Goal: Information Seeking & Learning: Check status

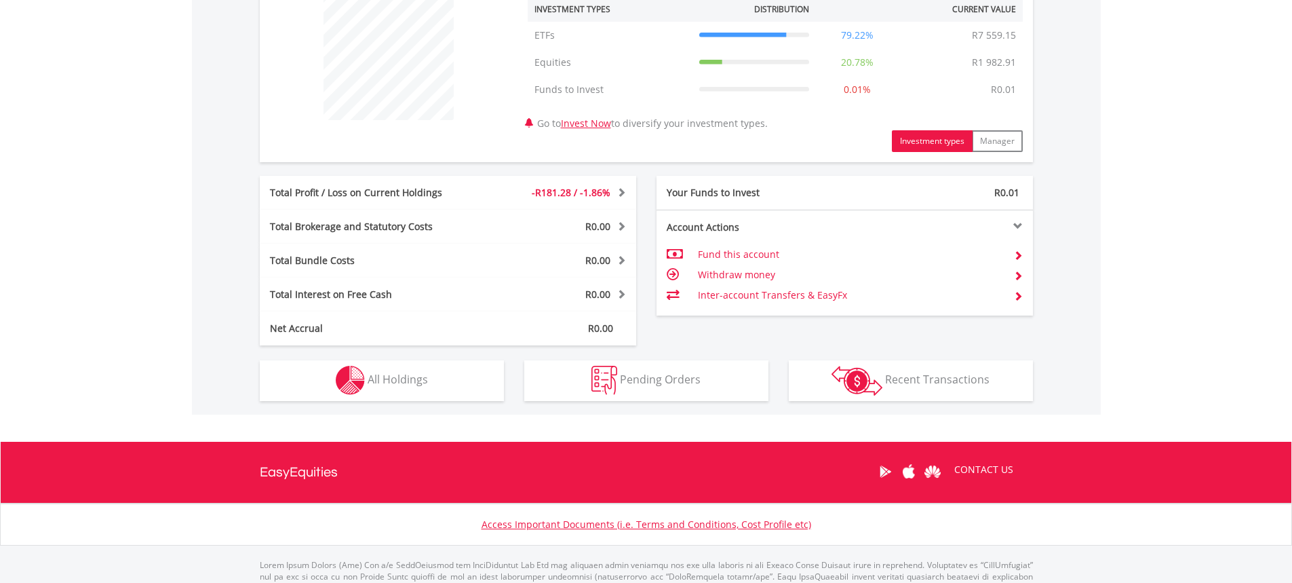
scroll to position [543, 0]
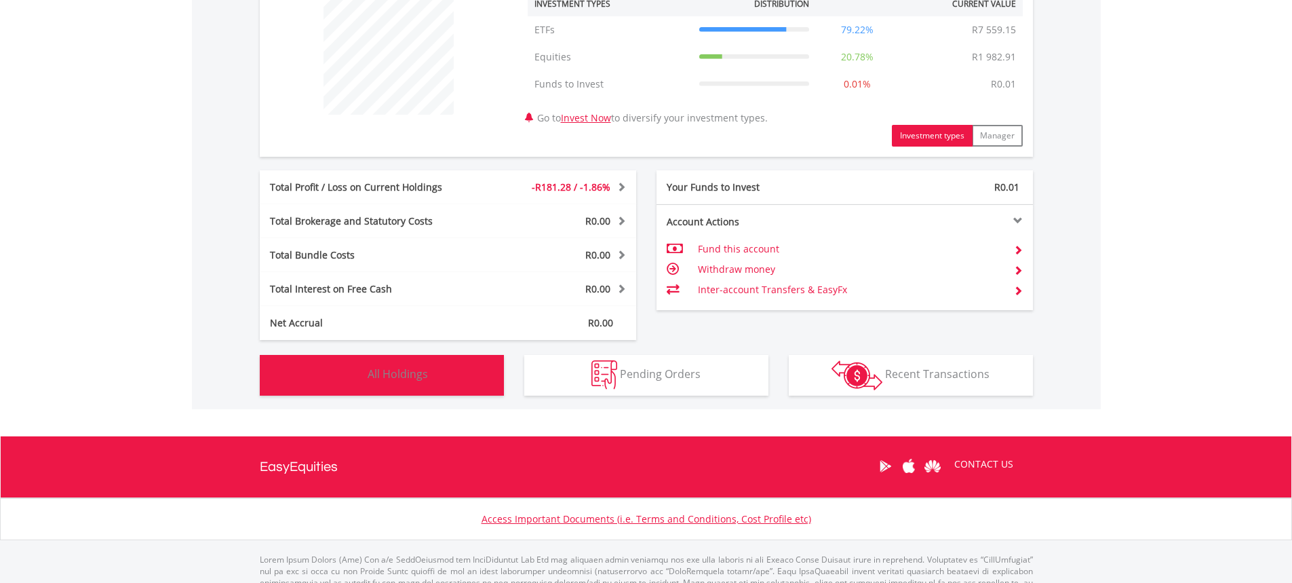
click at [420, 368] on span "All Holdings" at bounding box center [398, 373] width 60 height 15
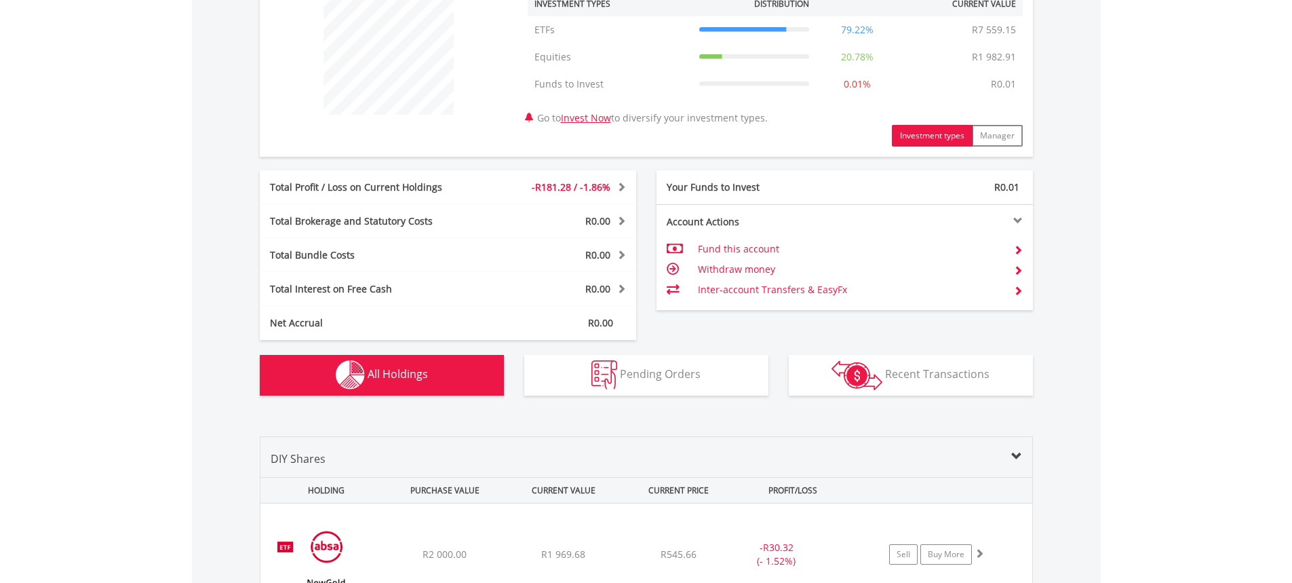
scroll to position [979, 0]
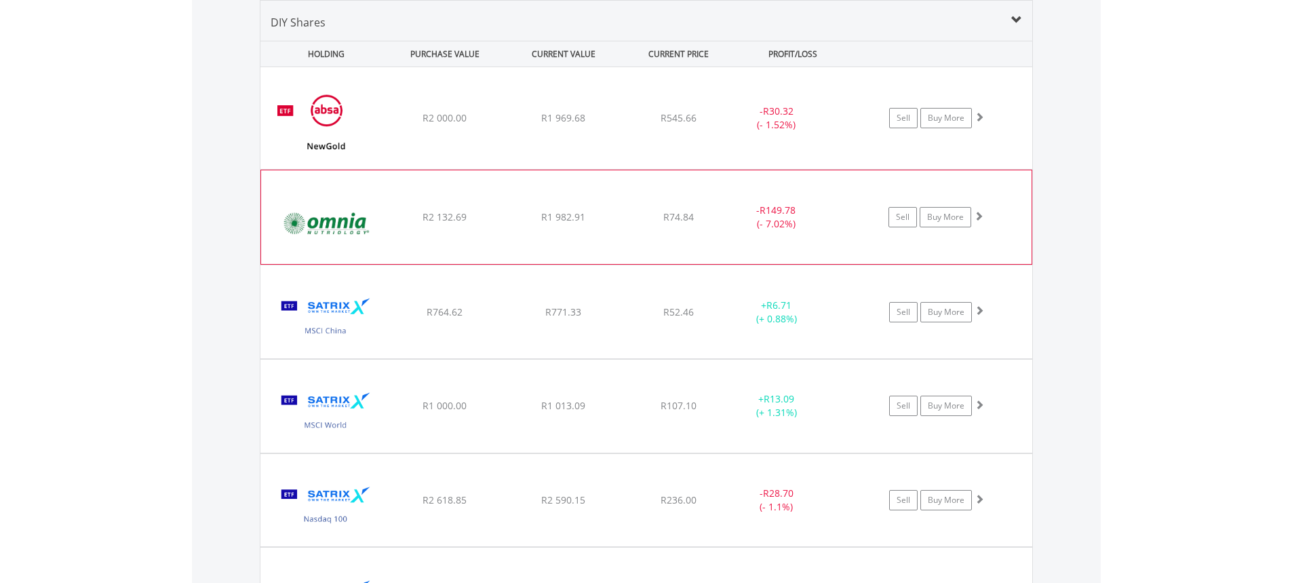
click at [797, 132] on div "- R149.78 (- 7.02%)" at bounding box center [777, 117] width 102 height 27
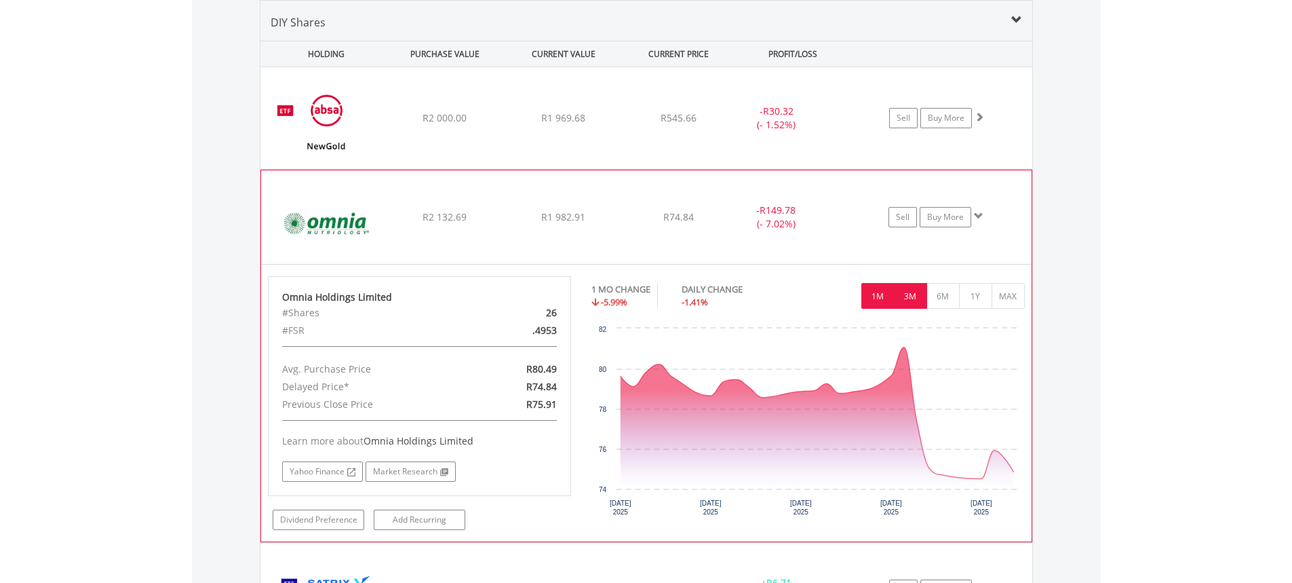
click at [910, 290] on button "3M" at bounding box center [910, 296] width 33 height 26
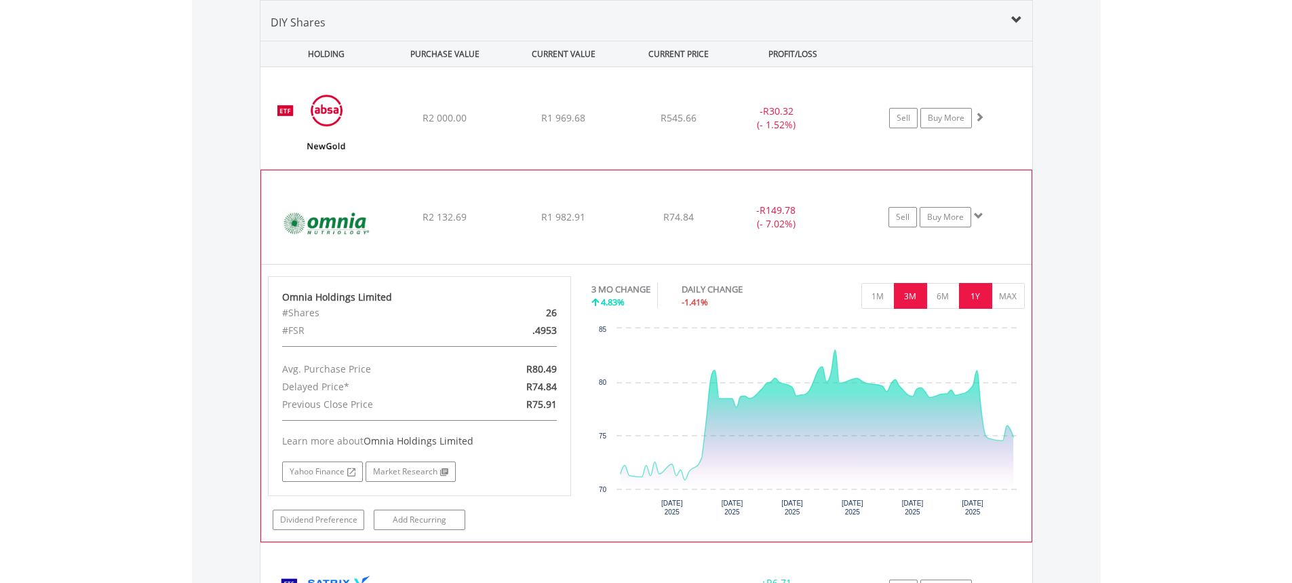
click at [973, 290] on button "1Y" at bounding box center [975, 296] width 33 height 26
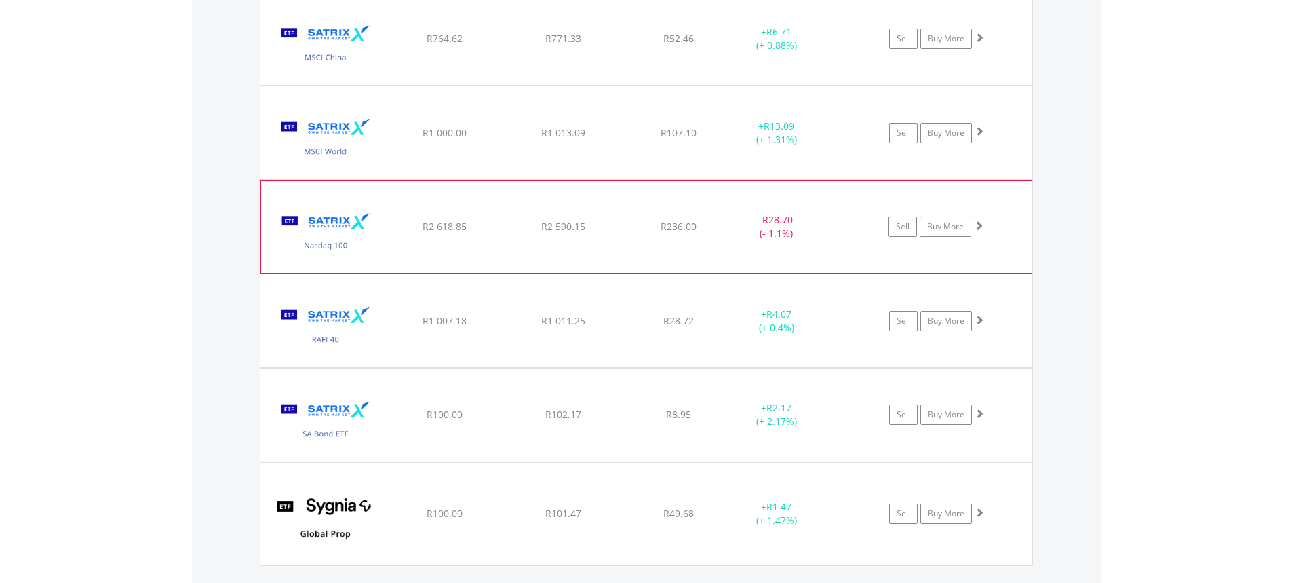
scroll to position [1589, 0]
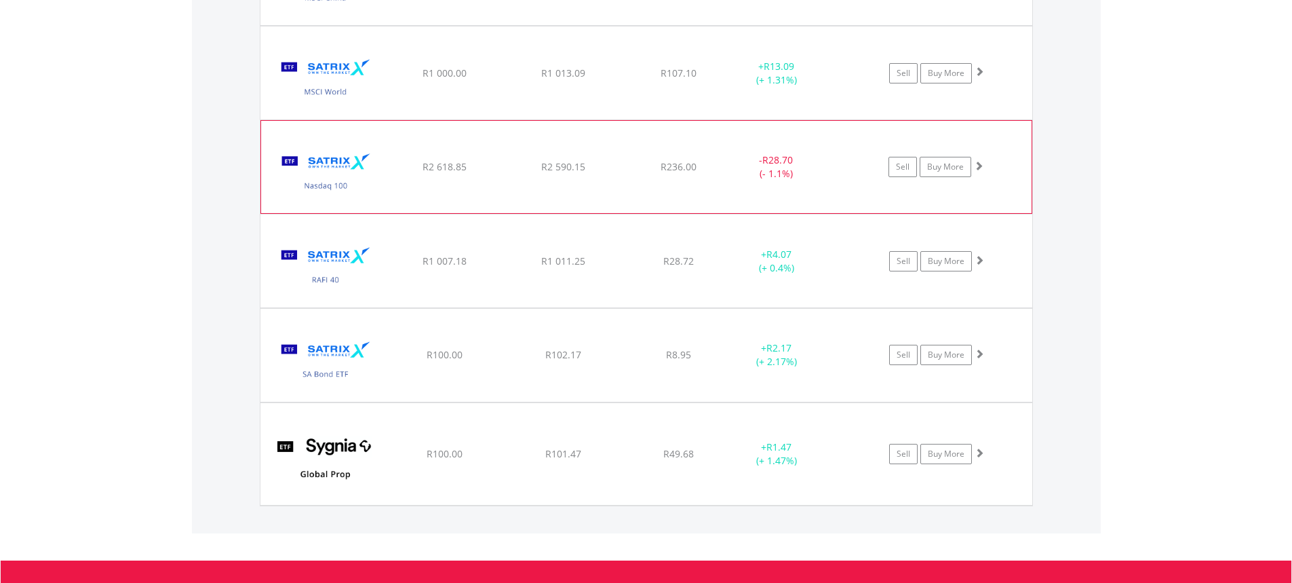
click at [357, 178] on img at bounding box center [326, 174] width 117 height 72
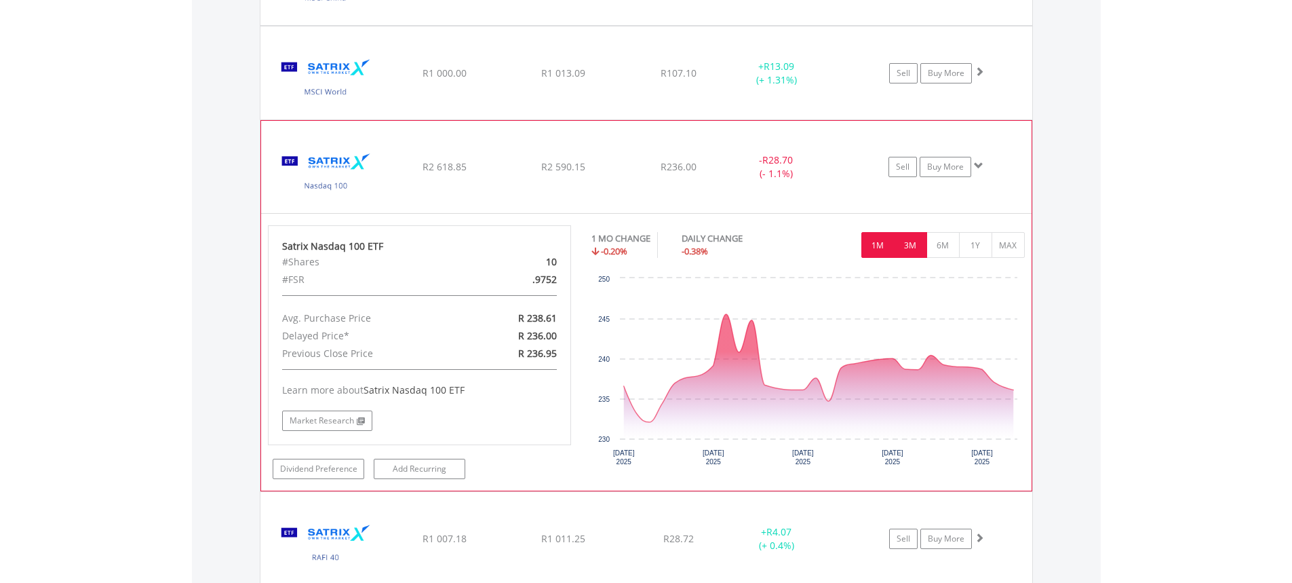
click at [909, 243] on button "3M" at bounding box center [910, 245] width 33 height 26
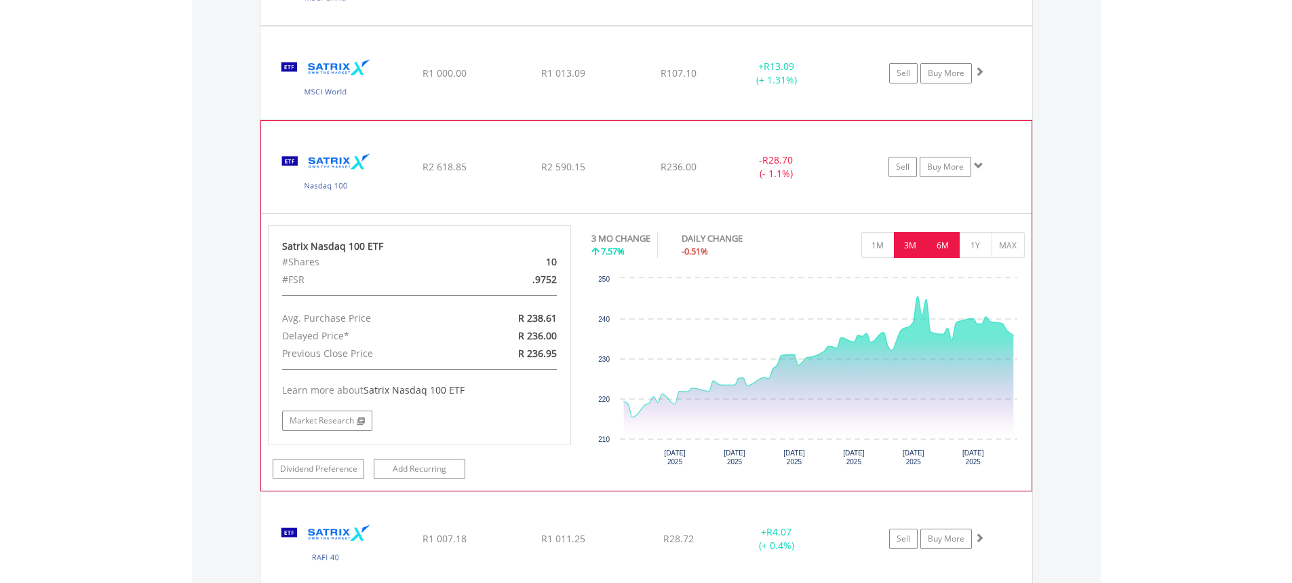
click at [939, 244] on button "6M" at bounding box center [943, 245] width 33 height 26
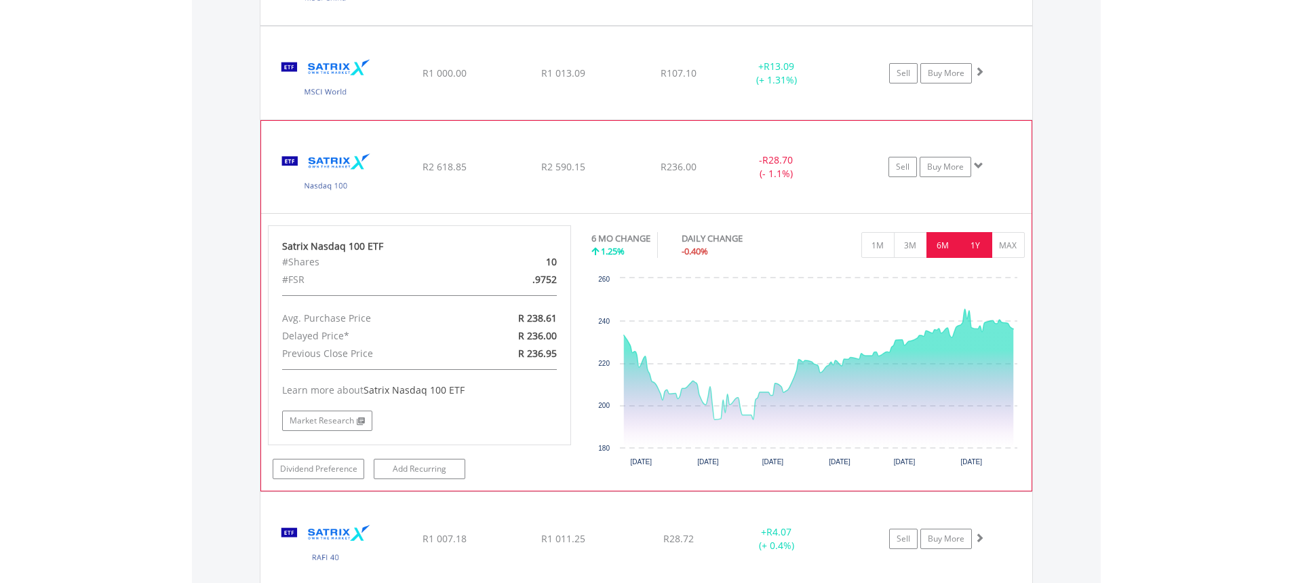
click at [976, 245] on button "1Y" at bounding box center [975, 245] width 33 height 26
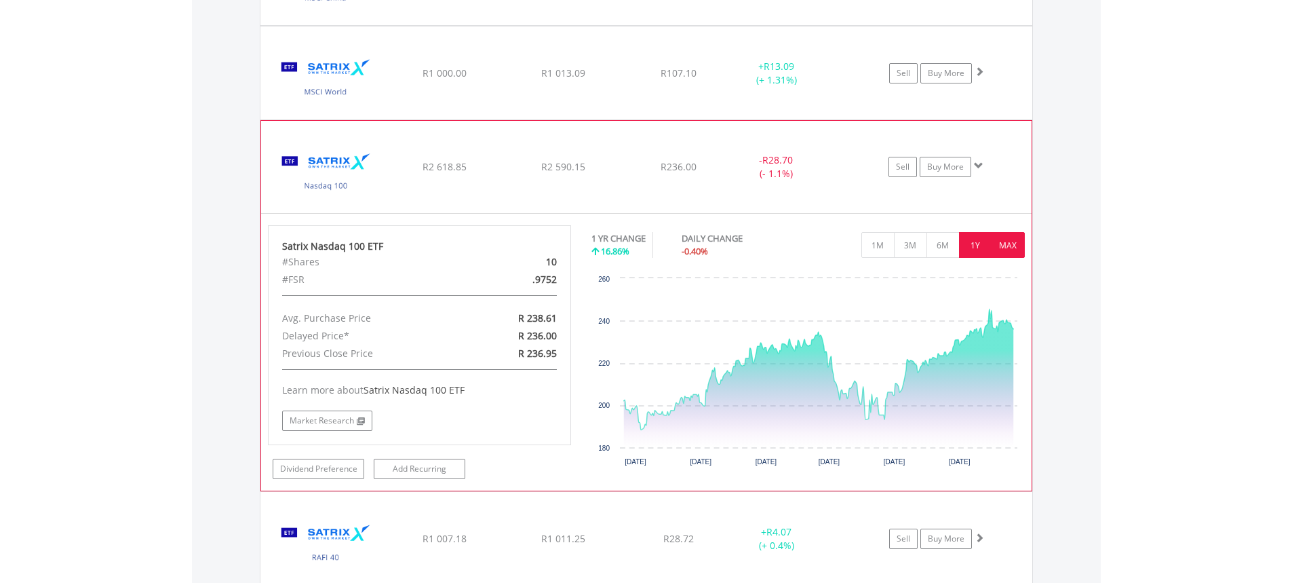
click at [1004, 243] on button "MAX" at bounding box center [1008, 245] width 33 height 26
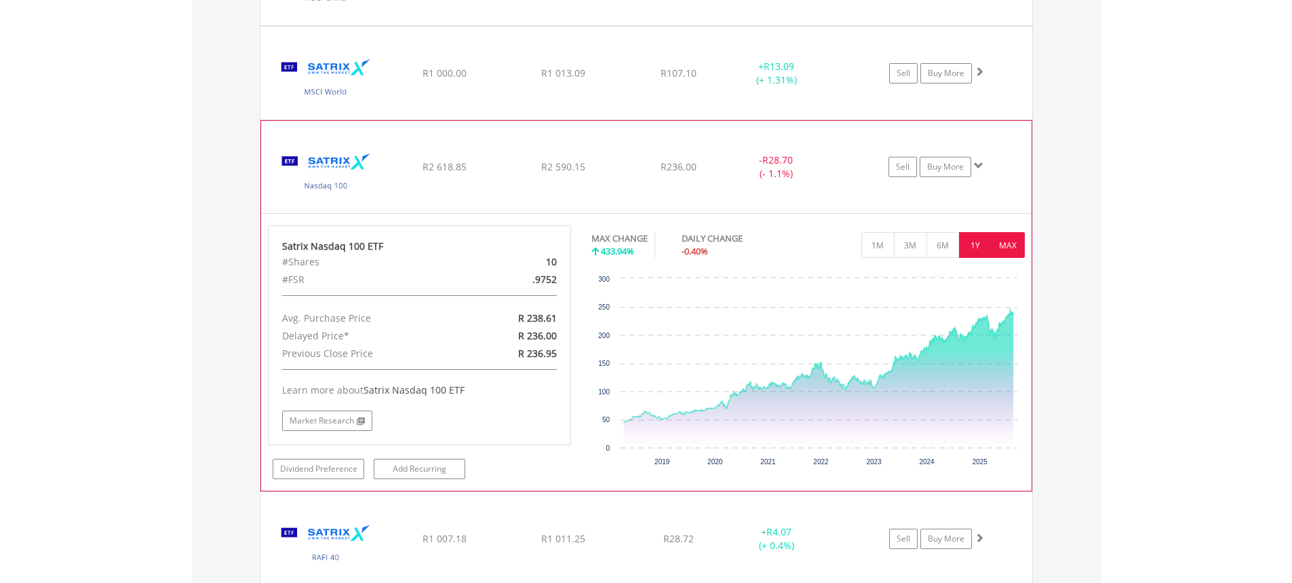
click at [975, 239] on button "1Y" at bounding box center [975, 245] width 33 height 26
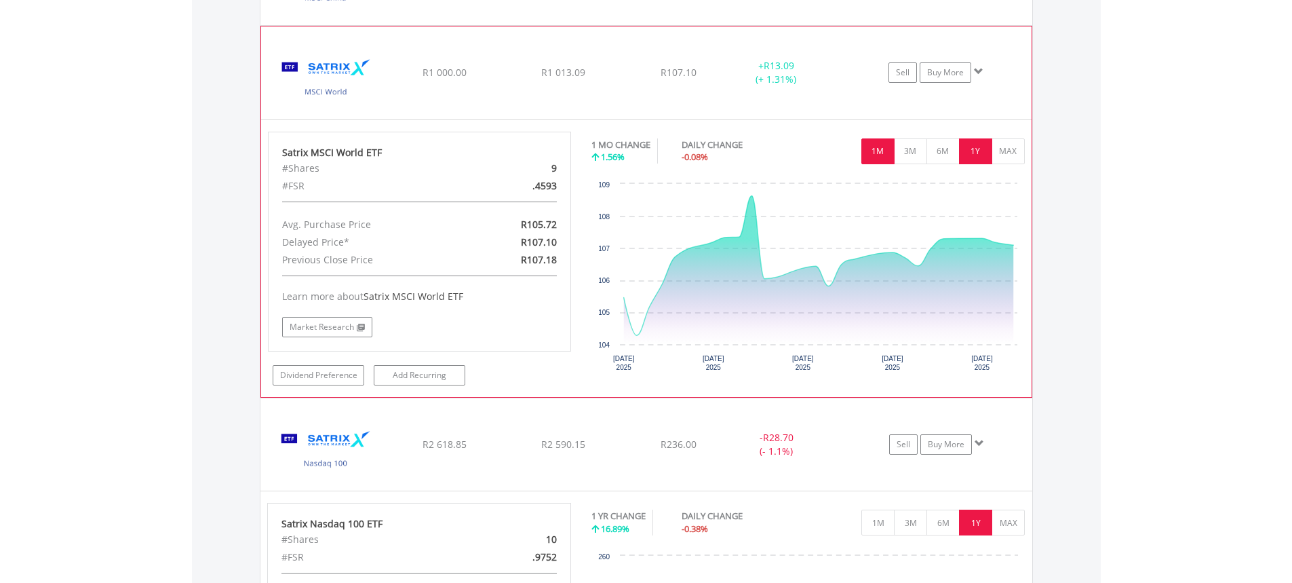
click at [968, 147] on button "1Y" at bounding box center [975, 151] width 33 height 26
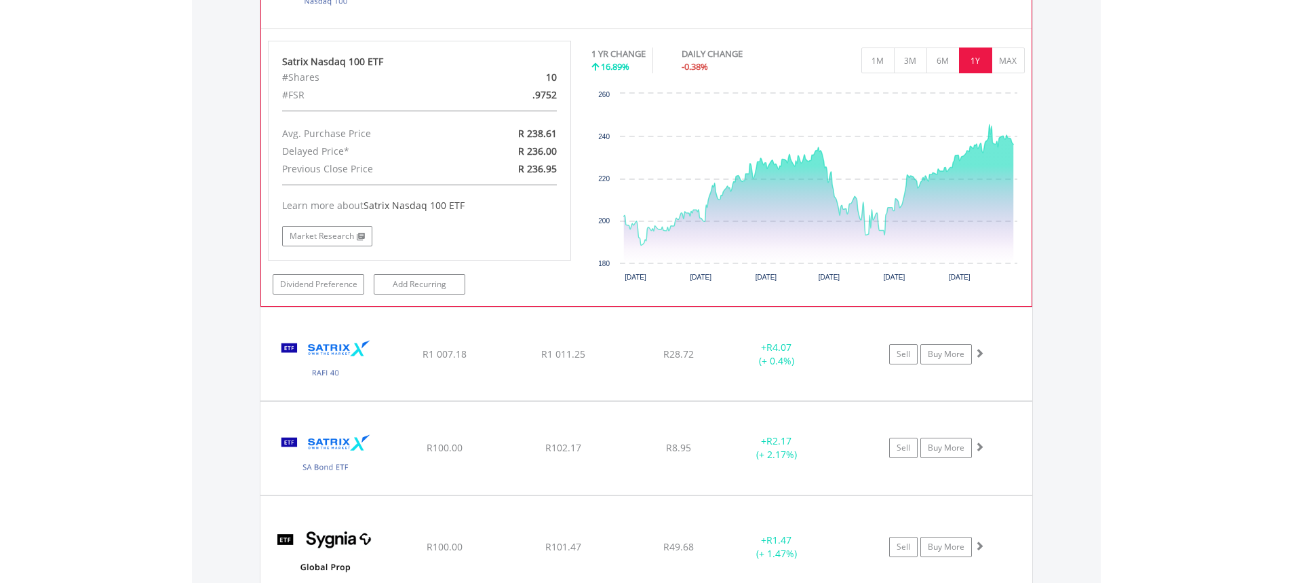
scroll to position [2064, 0]
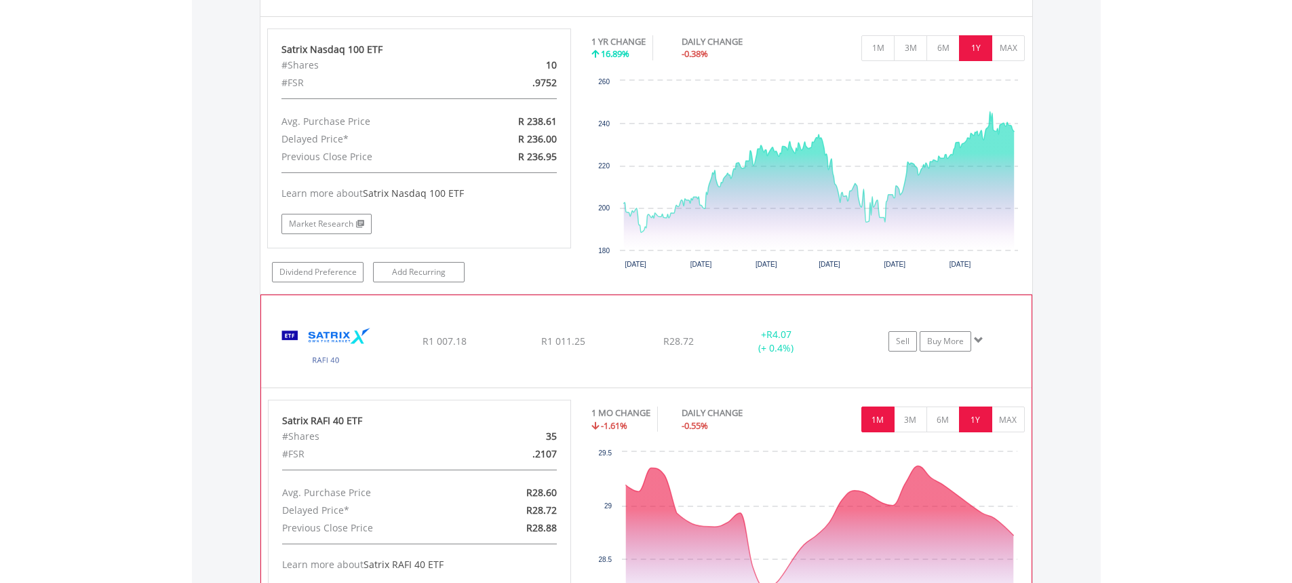
click at [980, 415] on button "1Y" at bounding box center [975, 419] width 33 height 26
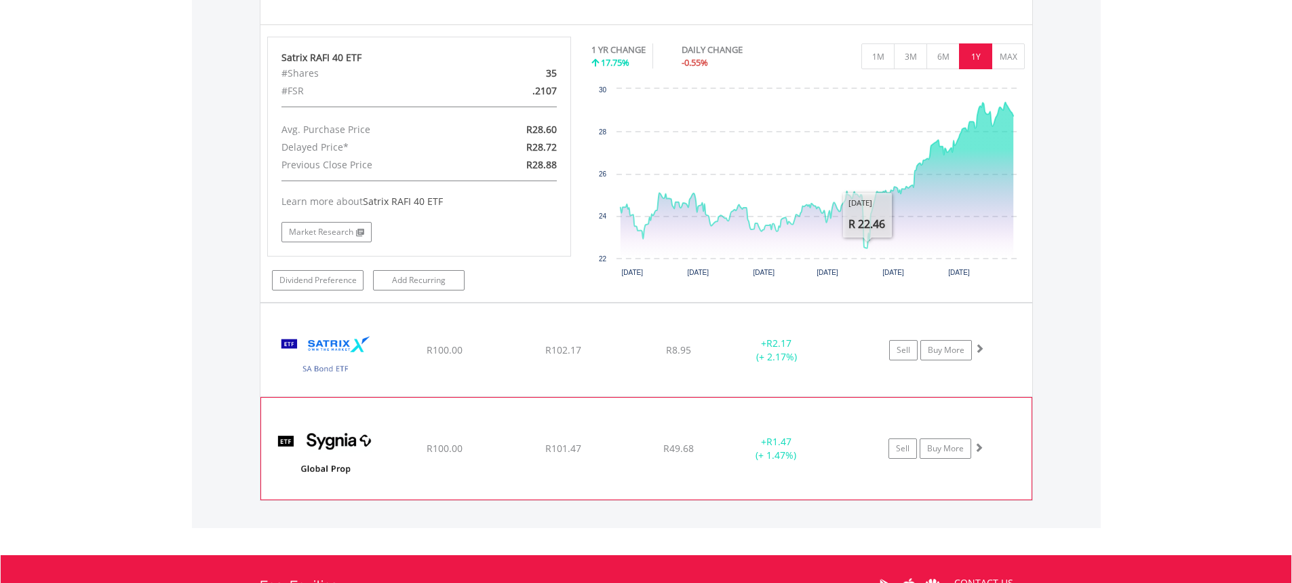
scroll to position [2471, 0]
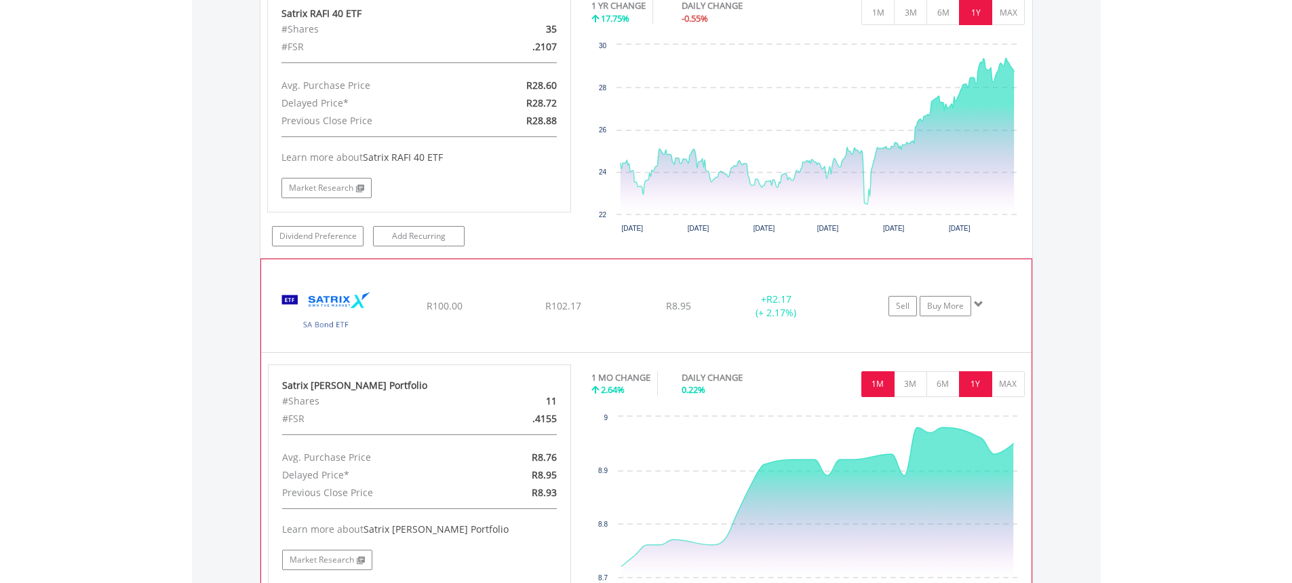
click at [974, 389] on button "1Y" at bounding box center [975, 384] width 33 height 26
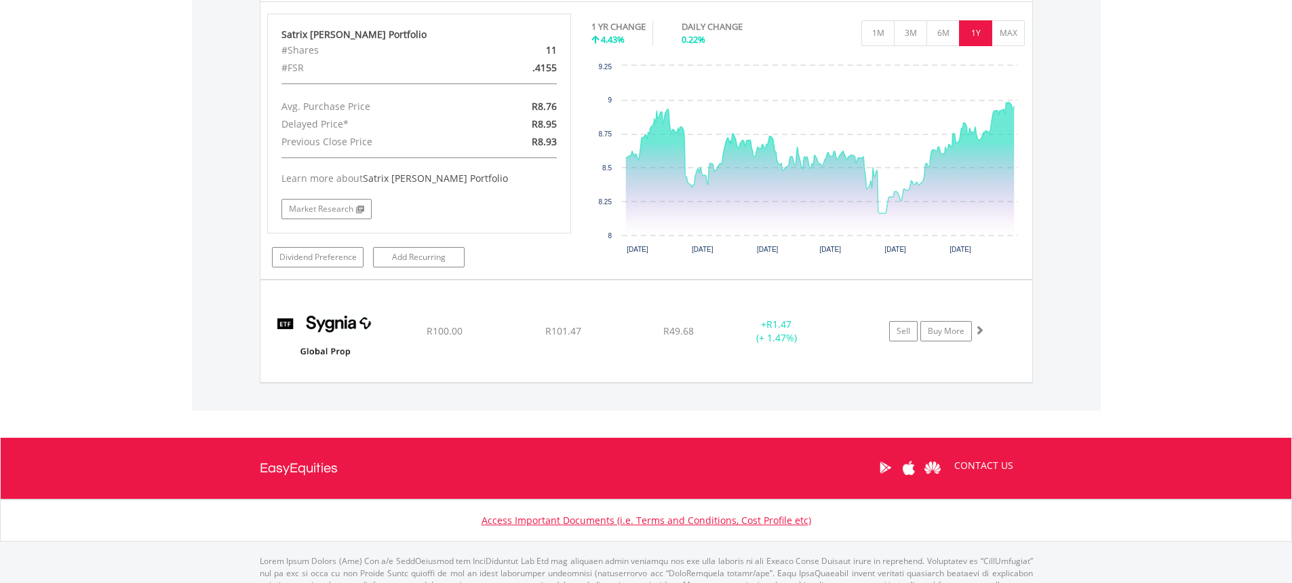
scroll to position [2873, 0]
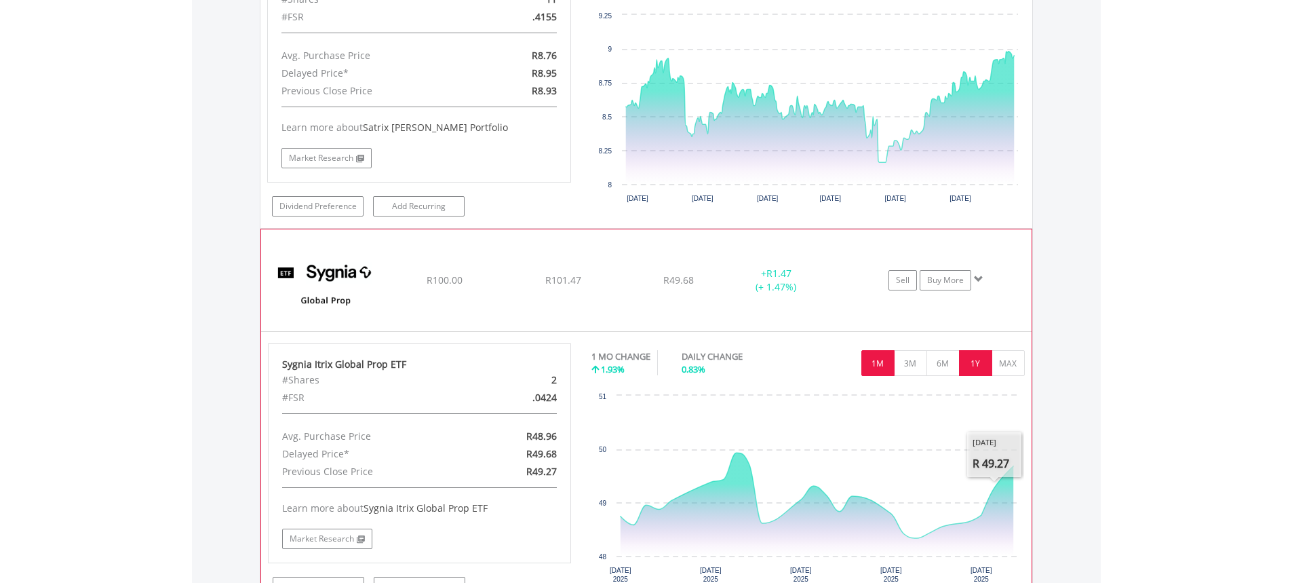
click at [980, 368] on button "1Y" at bounding box center [975, 363] width 33 height 26
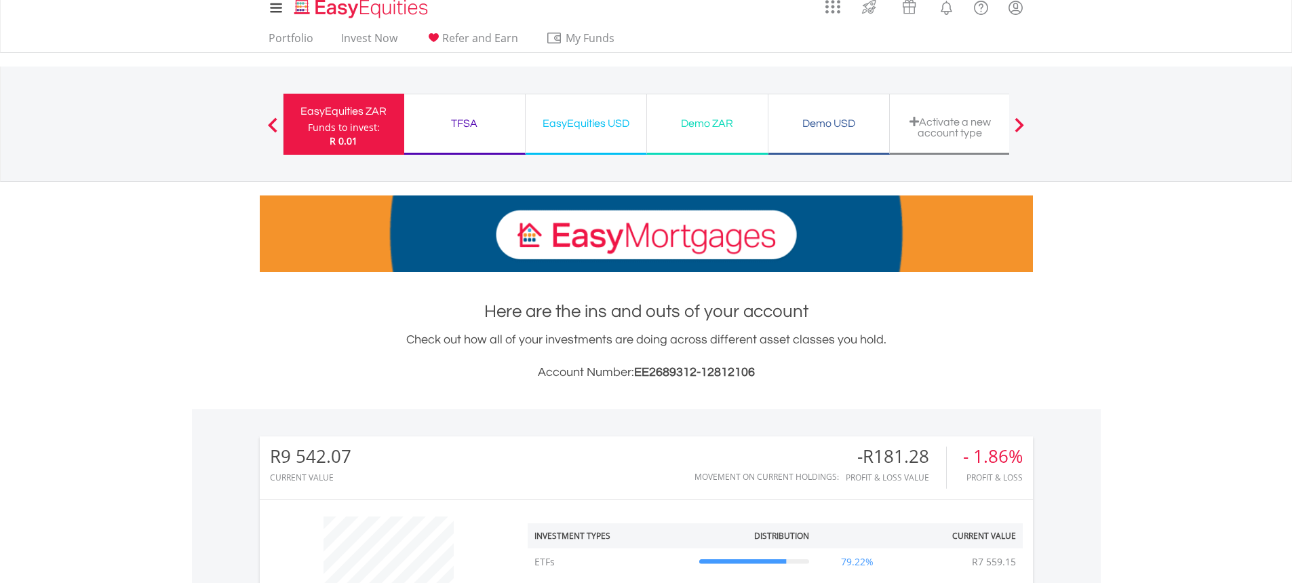
scroll to position [0, 0]
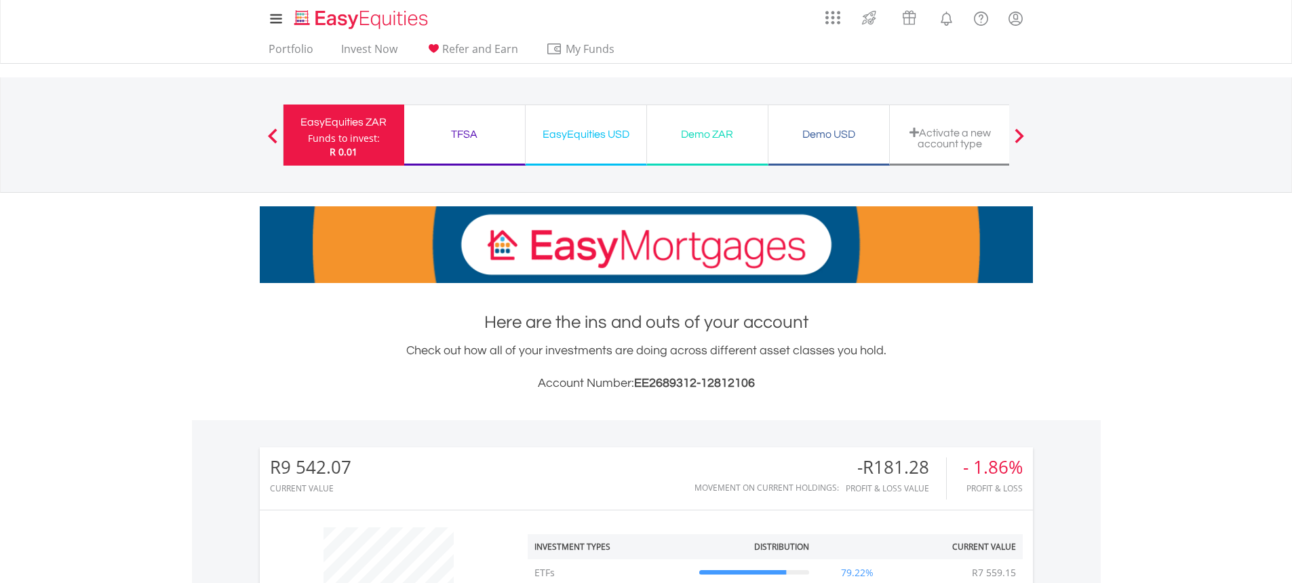
click at [370, 126] on div "EasyEquities ZAR" at bounding box center [344, 122] width 104 height 19
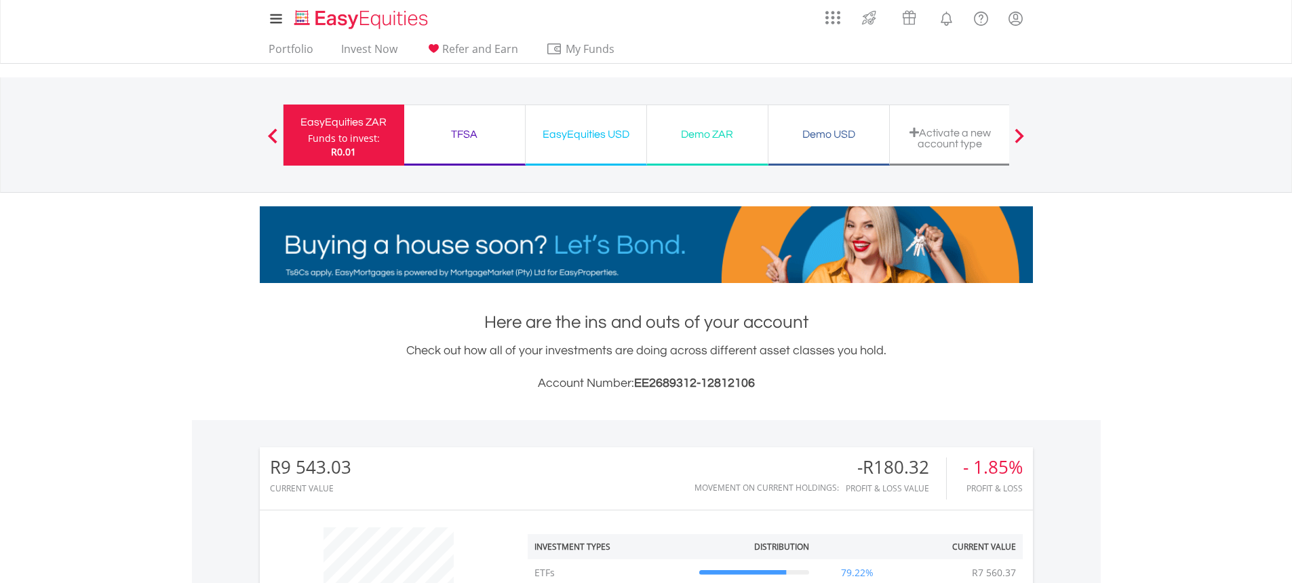
click at [480, 130] on div "TFSA" at bounding box center [464, 134] width 104 height 19
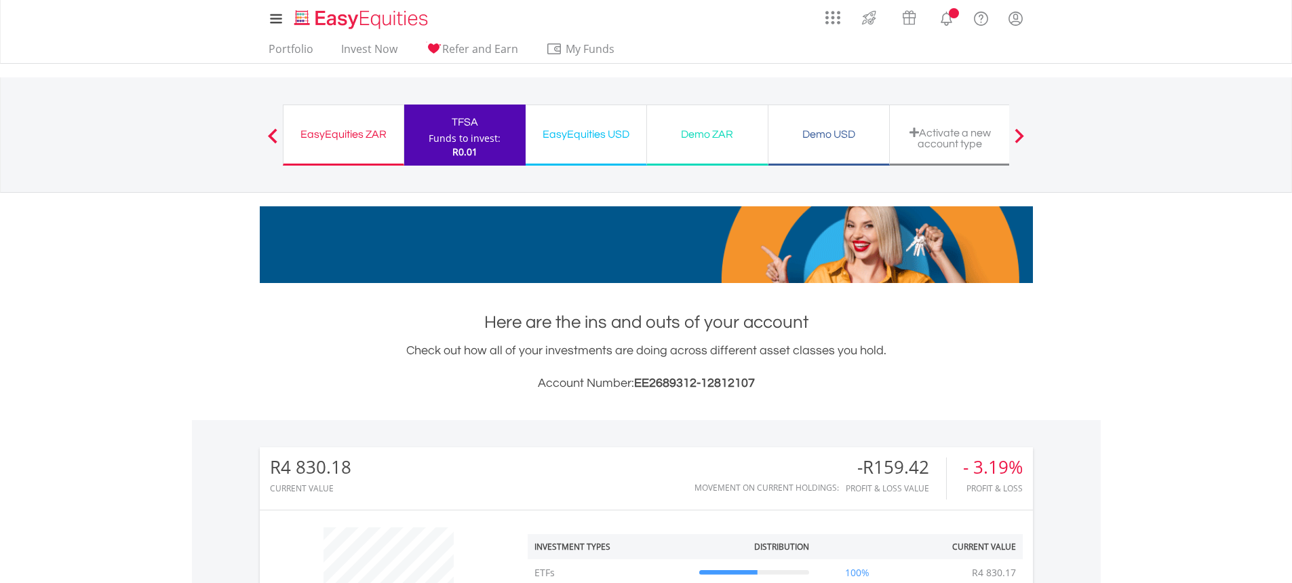
scroll to position [130, 258]
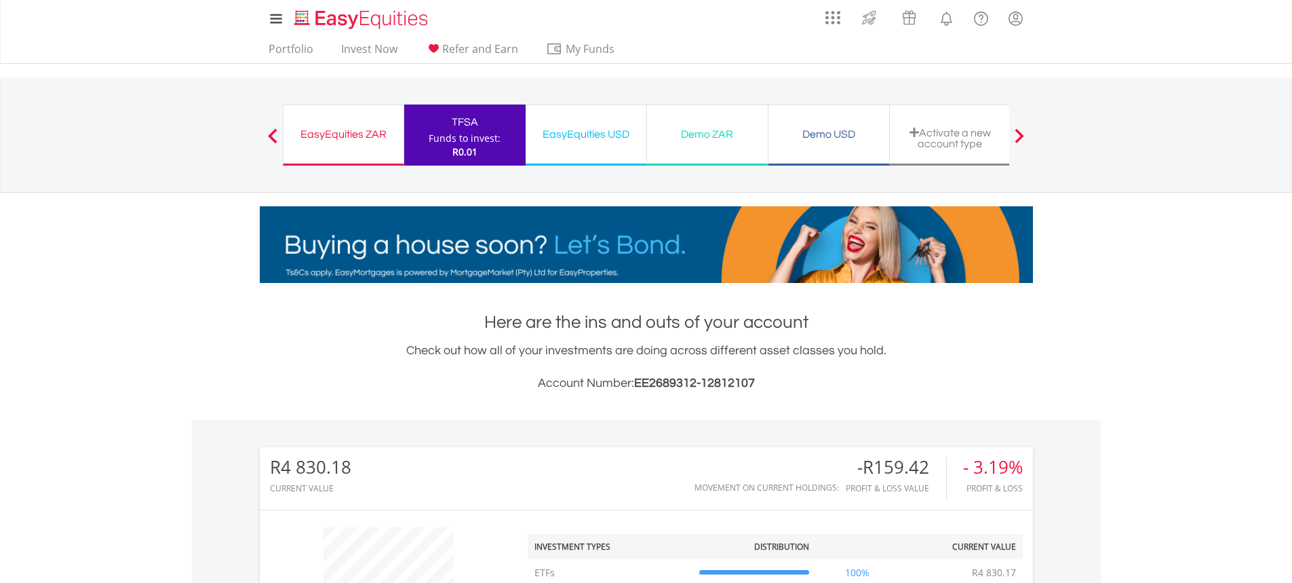
click at [598, 132] on div "EasyEquities USD" at bounding box center [586, 134] width 104 height 19
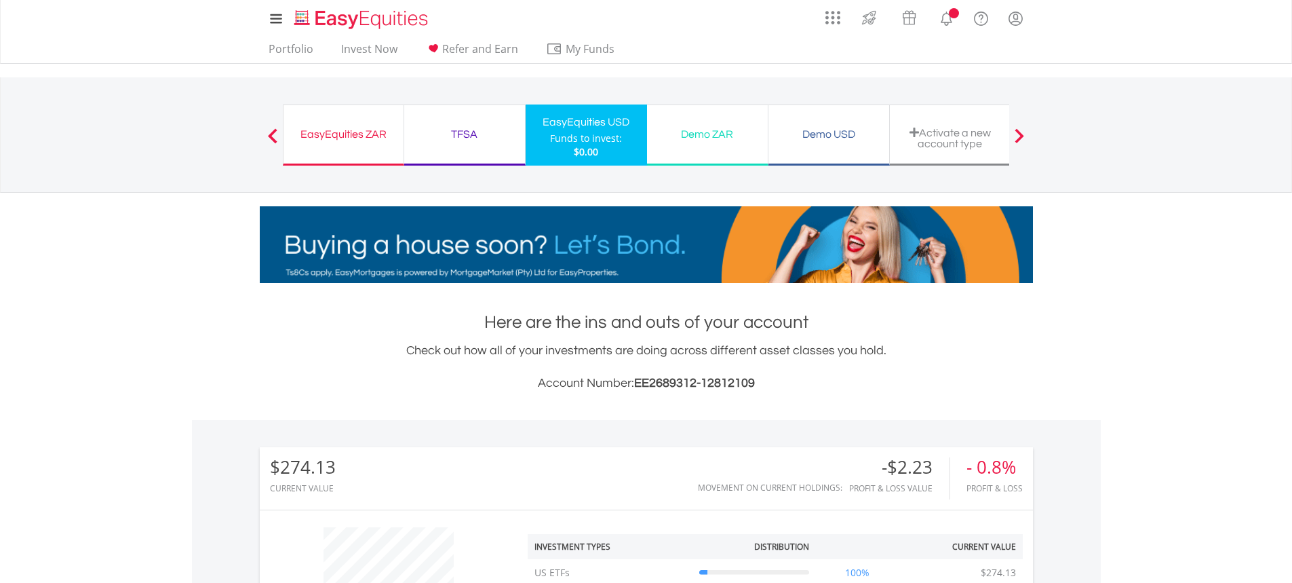
scroll to position [130, 258]
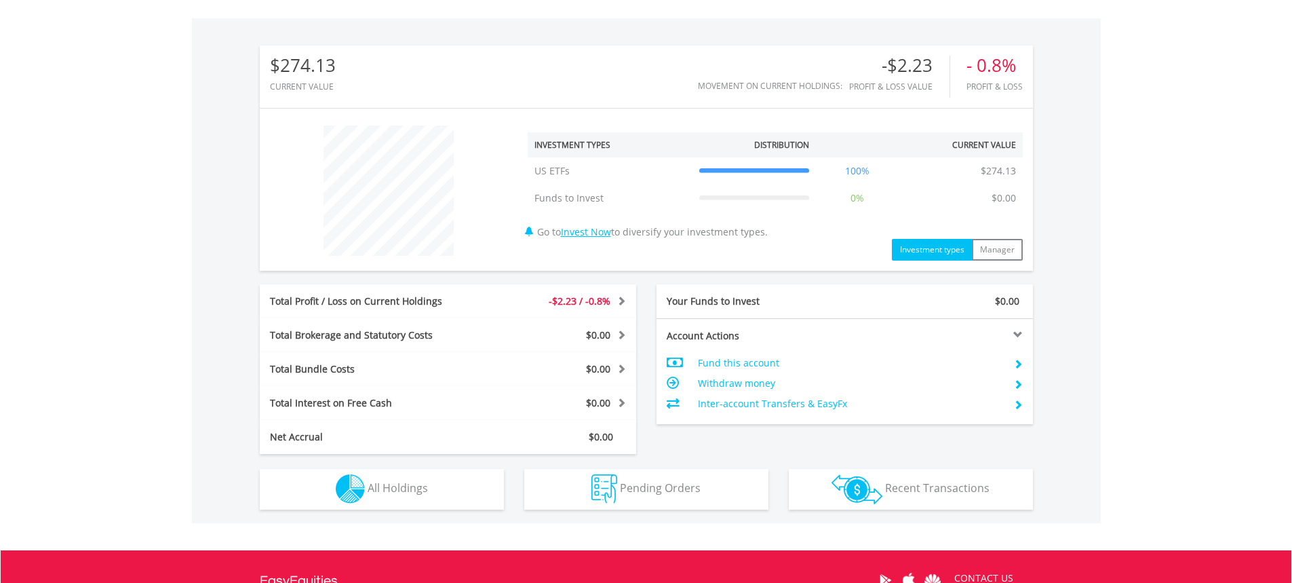
scroll to position [407, 0]
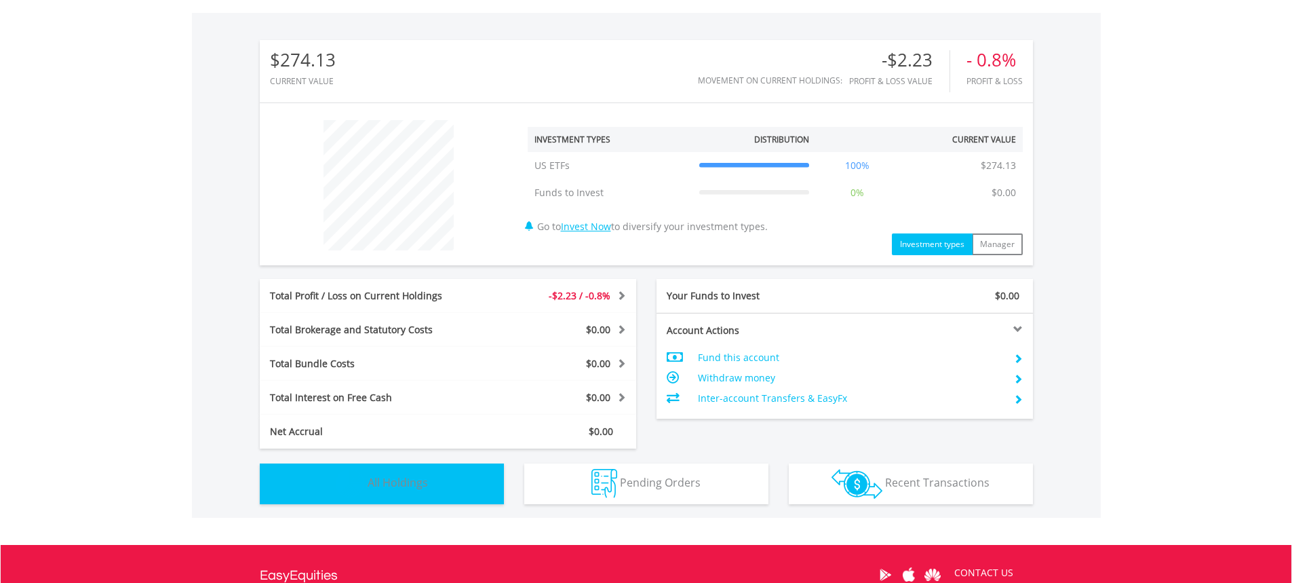
click at [419, 477] on span "All Holdings" at bounding box center [398, 482] width 60 height 15
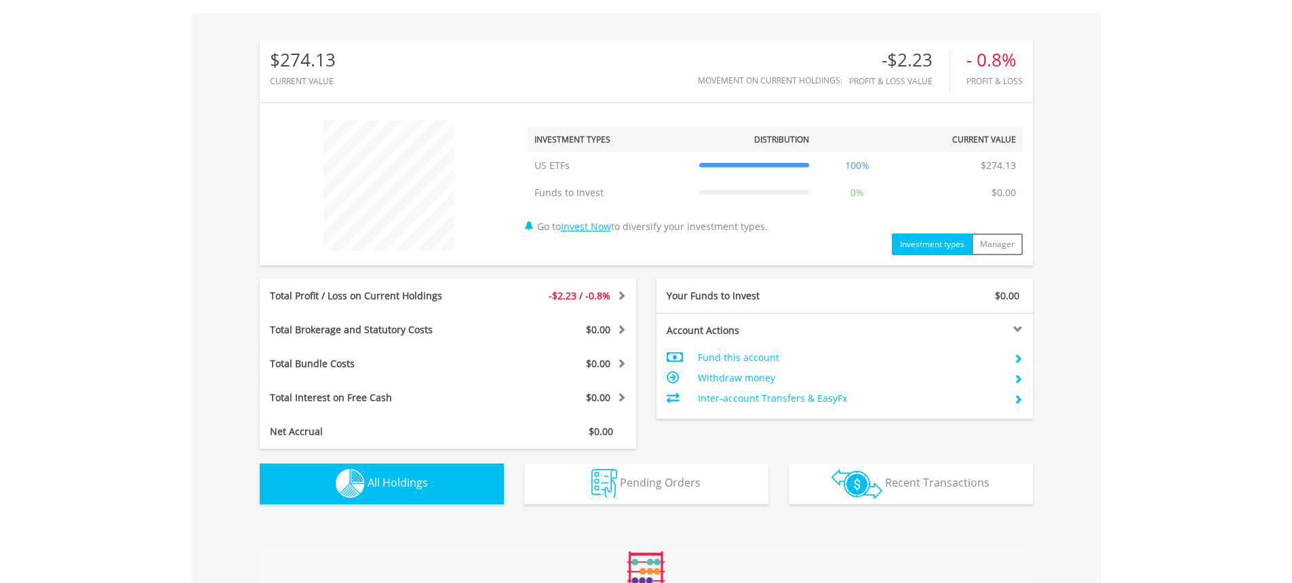
scroll to position [952, 0]
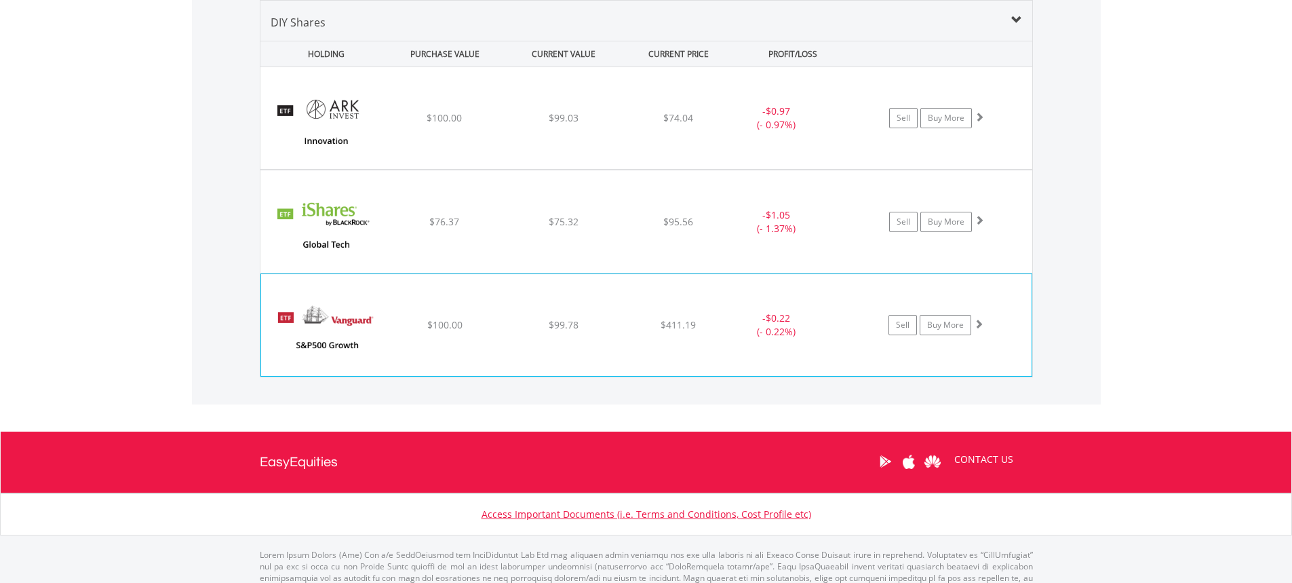
click at [401, 125] on div "$100.00" at bounding box center [445, 118] width 116 height 14
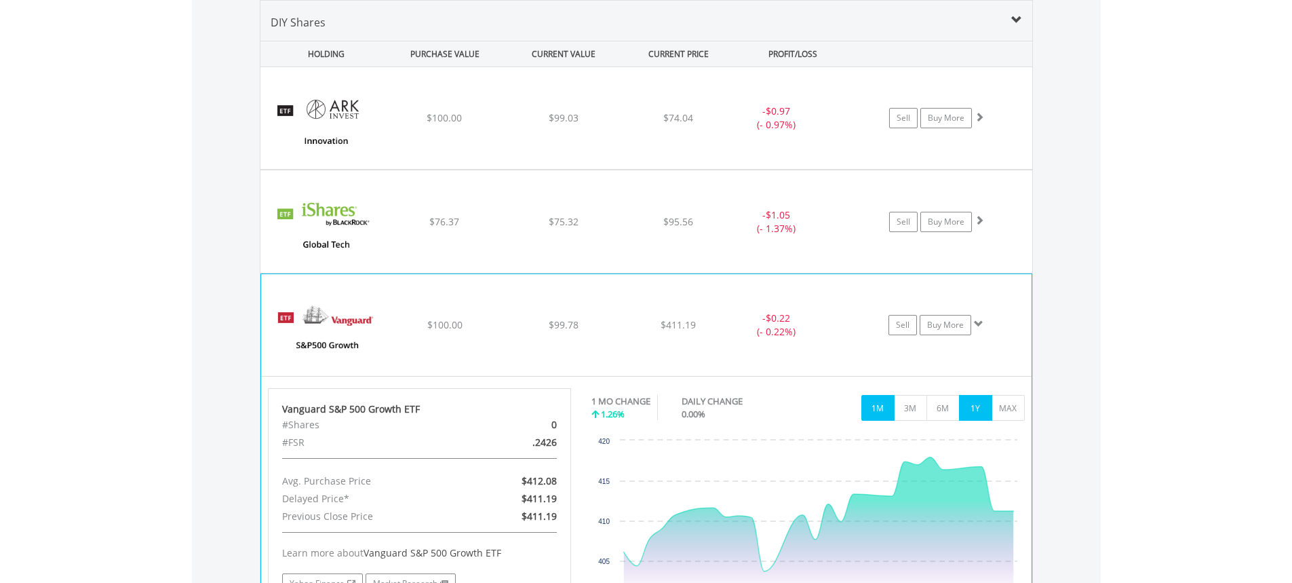
click at [980, 412] on button "1Y" at bounding box center [975, 408] width 33 height 26
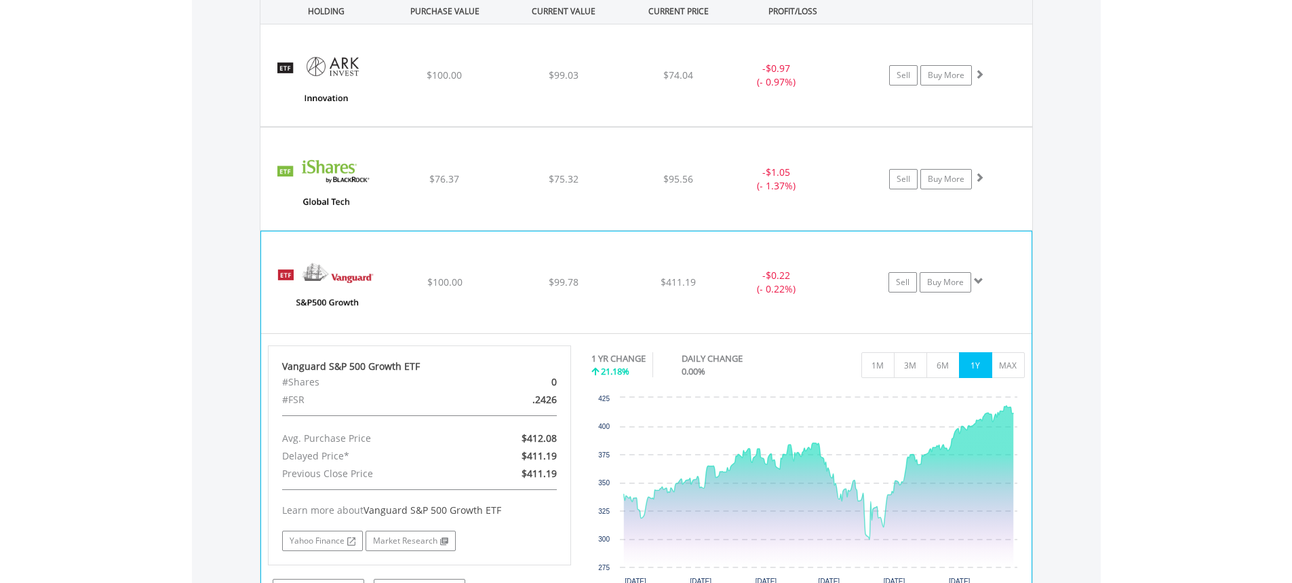
scroll to position [1087, 0]
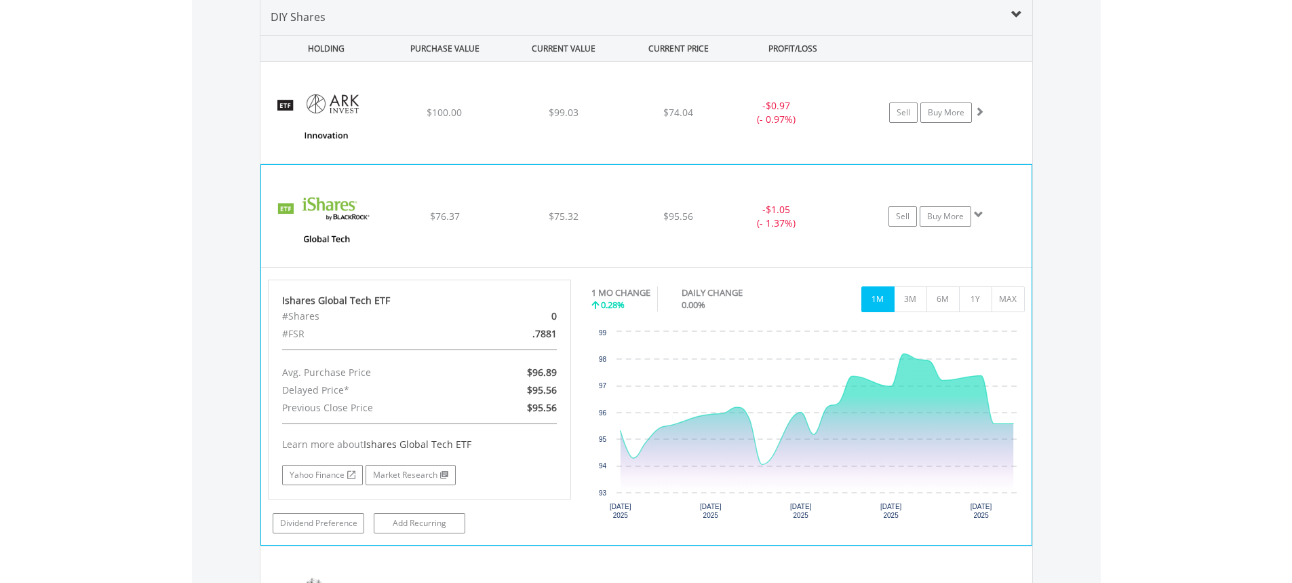
scroll to position [952, 0]
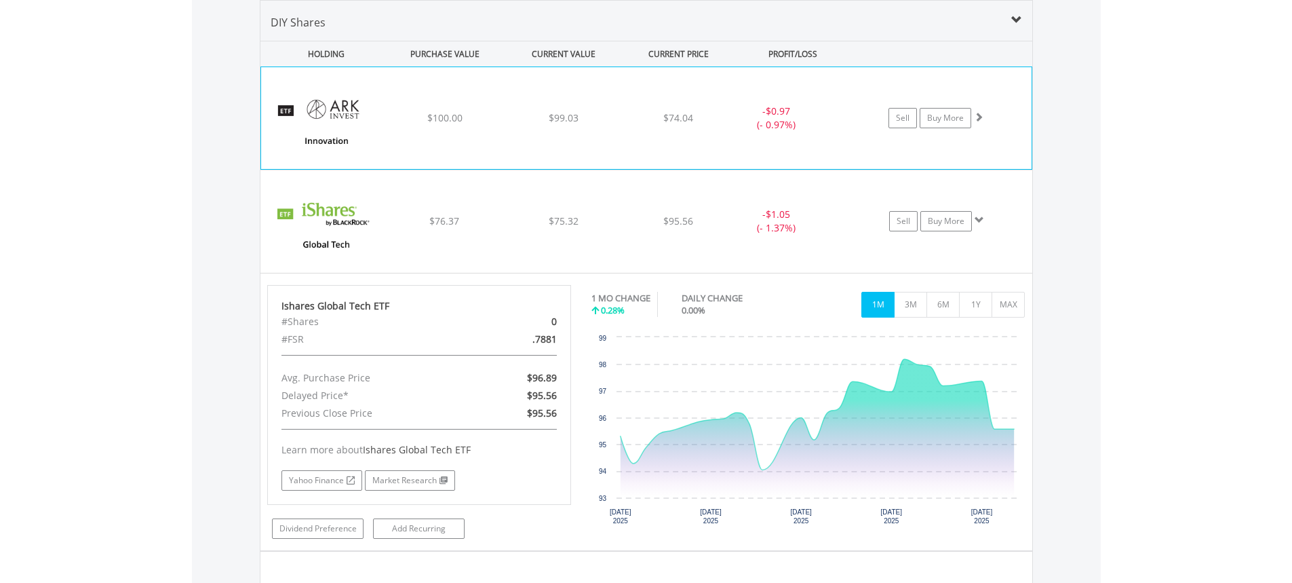
click at [500, 121] on div "$100.00" at bounding box center [444, 118] width 115 height 14
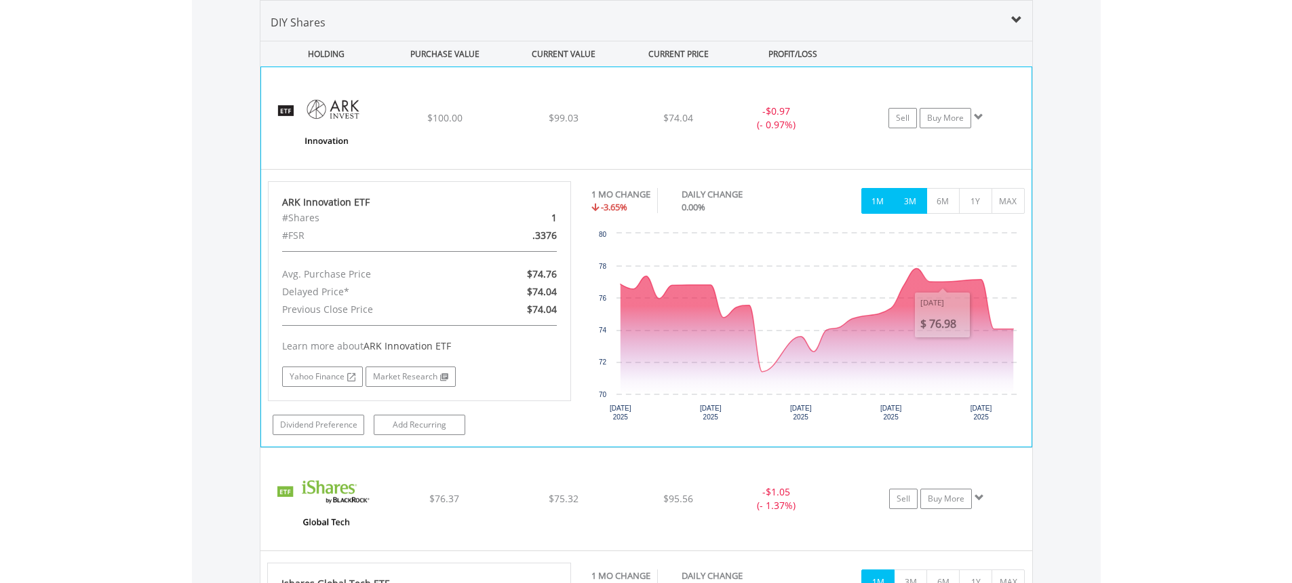
click at [911, 199] on button "3M" at bounding box center [910, 201] width 33 height 26
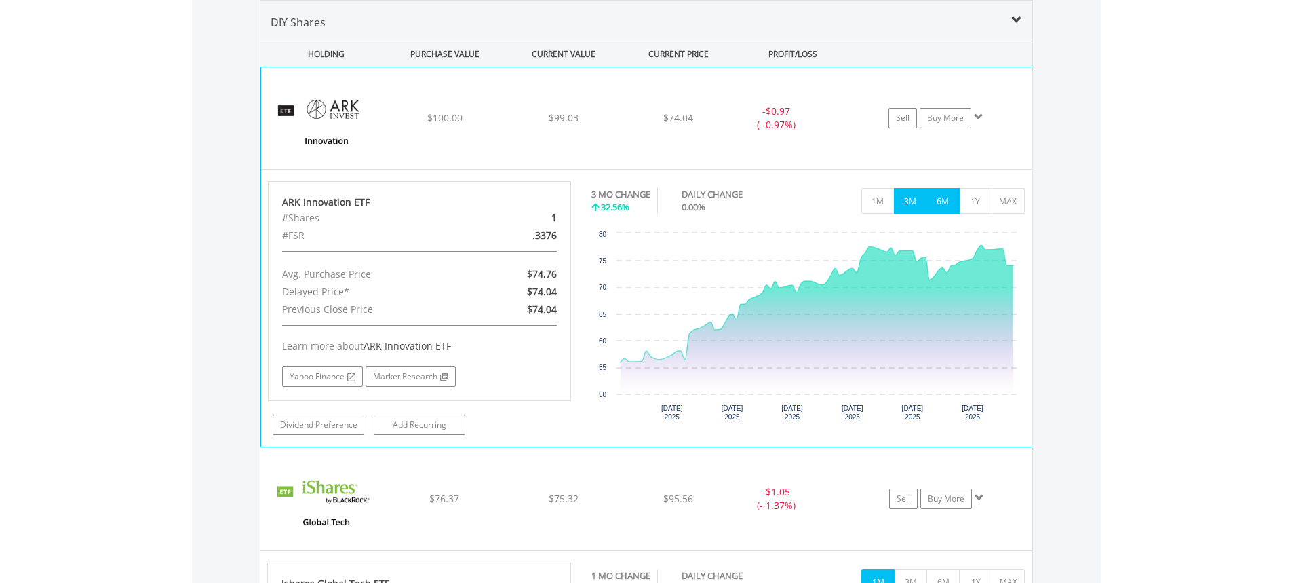
click at [946, 199] on button "6M" at bounding box center [943, 201] width 33 height 26
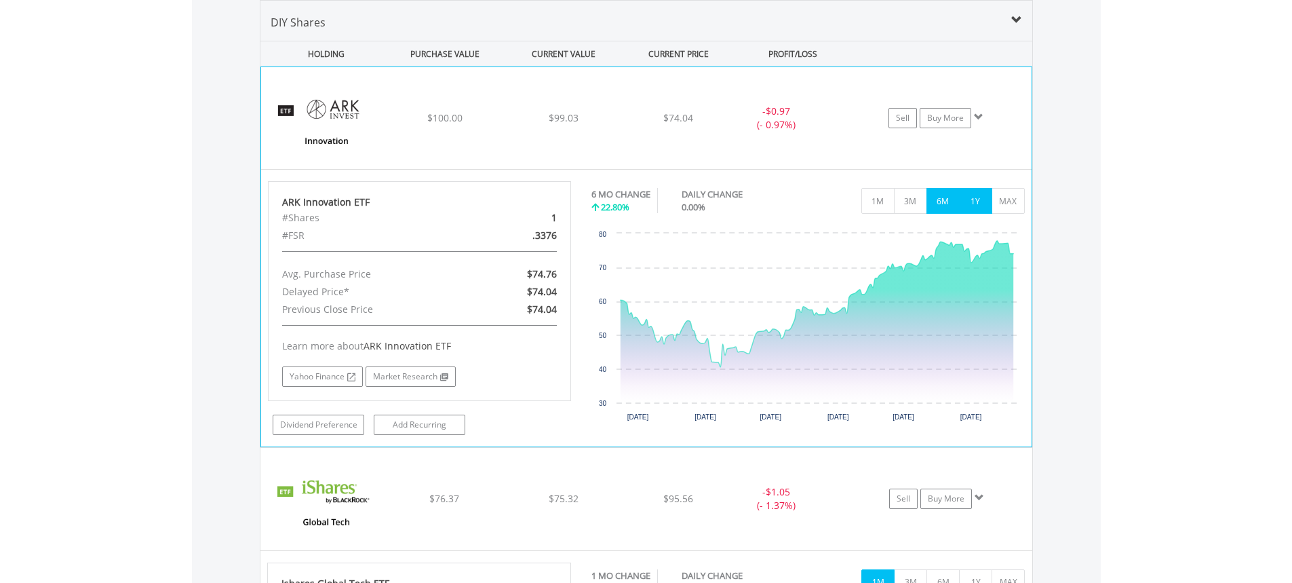
click at [980, 201] on button "1Y" at bounding box center [975, 201] width 33 height 26
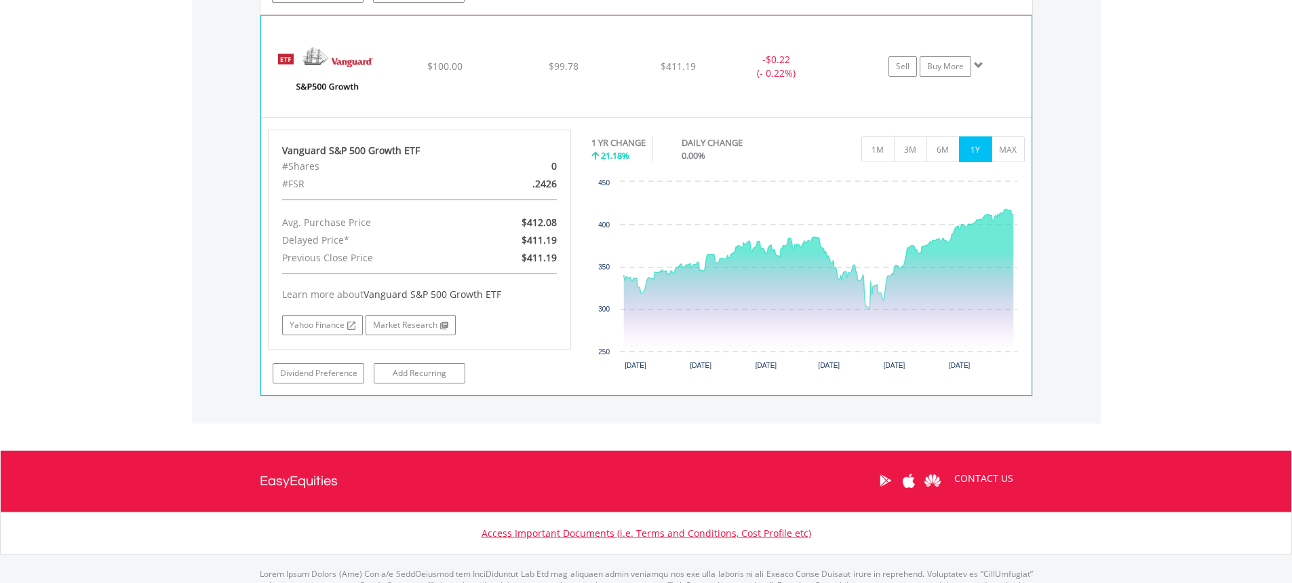
scroll to position [1766, 0]
